Goal: Task Accomplishment & Management: Use online tool/utility

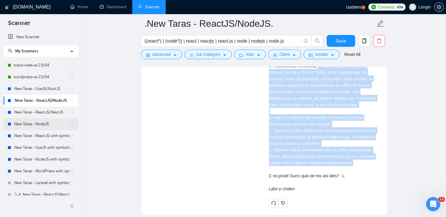
scroll to position [111, 0]
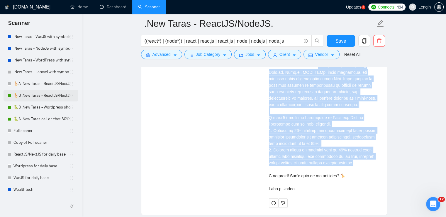
click at [48, 92] on link "🦒B .New Taras - ReactJS/NextJS rel exp 23/04" at bounding box center [41, 95] width 56 height 12
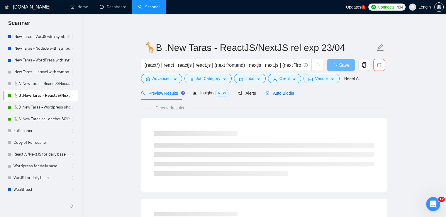
click at [274, 93] on span "Auto Bidder" at bounding box center [280, 93] width 29 height 5
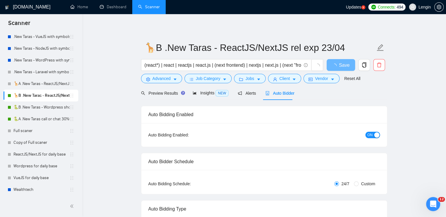
radio input "false"
radio input "true"
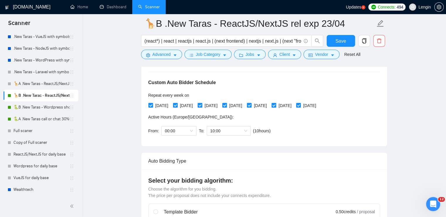
scroll to position [127, 0]
click at [191, 128] on span "00:00" at bounding box center [179, 130] width 28 height 9
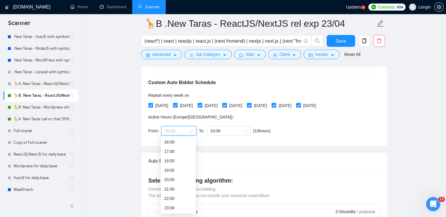
scroll to position [150, 0]
click at [174, 208] on div "23:00" at bounding box center [178, 207] width 28 height 6
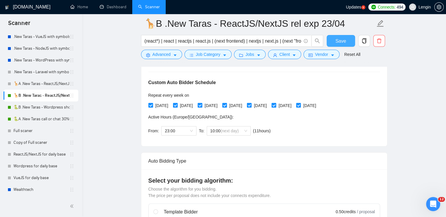
click at [340, 41] on span "Save" at bounding box center [341, 40] width 11 height 7
click at [43, 111] on link "🐍B .New Taras - Wordpress short 23/04" at bounding box center [41, 107] width 56 height 12
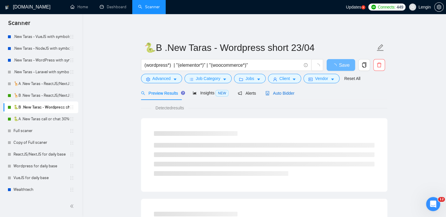
click at [273, 93] on span "Auto Bidder" at bounding box center [280, 93] width 29 height 5
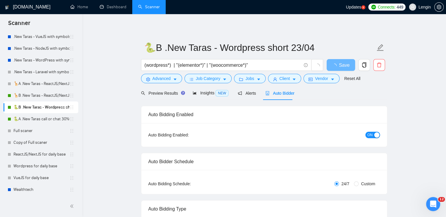
radio input "false"
radio input "true"
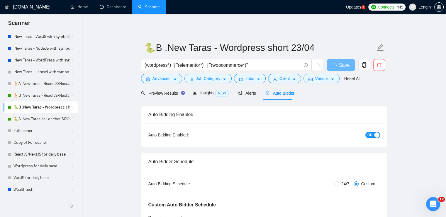
scroll to position [143, 0]
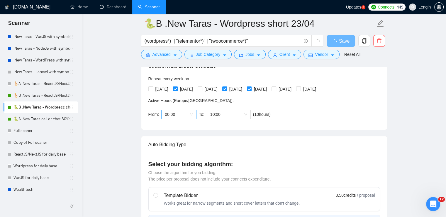
click at [193, 110] on div "00:00" at bounding box center [178, 113] width 35 height 9
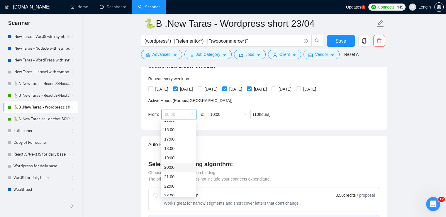
scroll to position [150, 0]
click at [170, 190] on div "23:00" at bounding box center [178, 191] width 28 height 6
click at [194, 114] on div "23:00" at bounding box center [178, 113] width 35 height 9
click at [170, 125] on div "00:00" at bounding box center [178, 125] width 28 height 6
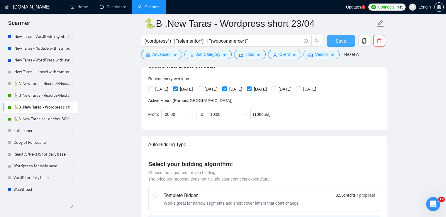
click at [344, 43] on span "Save" at bounding box center [341, 40] width 11 height 7
